Goal: Find contact information: Find contact information

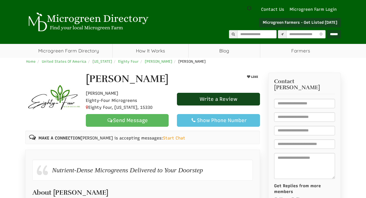
click at [57, 99] on img at bounding box center [53, 100] width 55 height 55
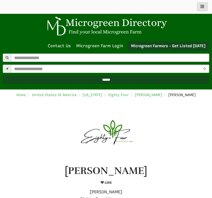
select select "Language Translate Widget"
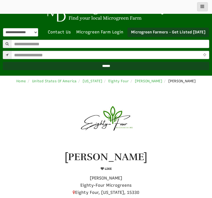
click at [108, 125] on img at bounding box center [106, 121] width 55 height 55
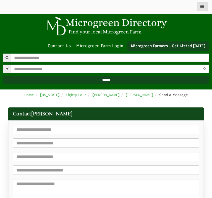
select select "Language Translate Widget"
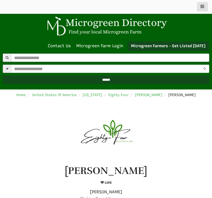
scroll to position [14, 0]
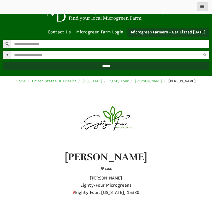
select select "Language Translate Widget"
